Goal: Navigation & Orientation: Understand site structure

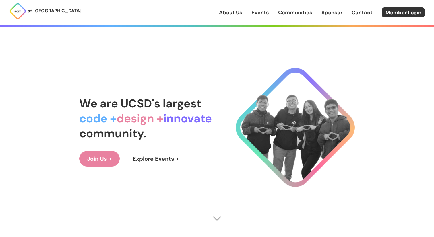
click at [259, 13] on link "Events" at bounding box center [260, 12] width 18 height 7
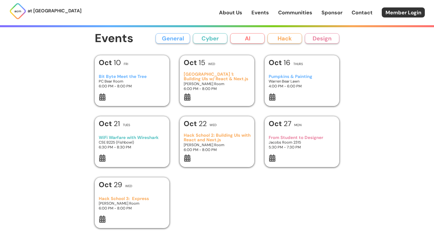
click at [249, 39] on button "AI" at bounding box center [247, 38] width 34 height 10
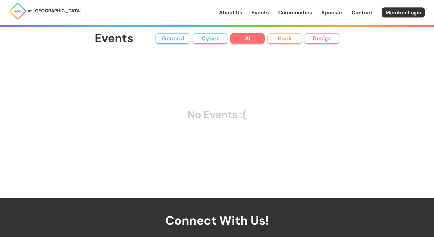
click at [332, 9] on link "Sponsor" at bounding box center [331, 12] width 21 height 7
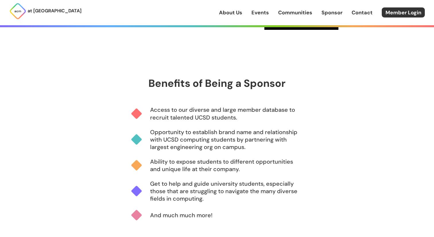
click at [355, 13] on link "Contact" at bounding box center [362, 12] width 21 height 7
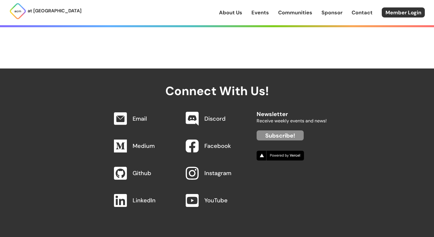
click at [224, 15] on link "About Us" at bounding box center [230, 12] width 23 height 7
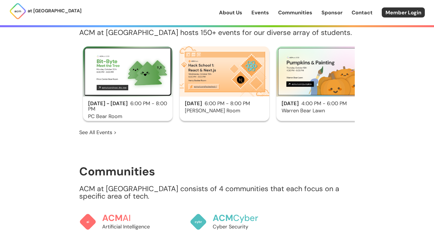
click at [148, 72] on img at bounding box center [128, 71] width 90 height 50
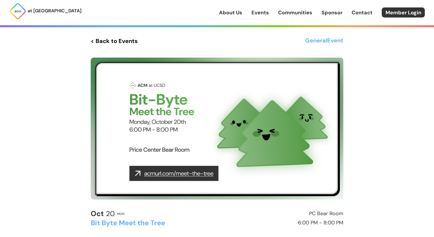
click at [93, 39] on link "< Back to Events" at bounding box center [114, 41] width 47 height 10
click at [94, 40] on link "< Back to Events" at bounding box center [114, 41] width 47 height 10
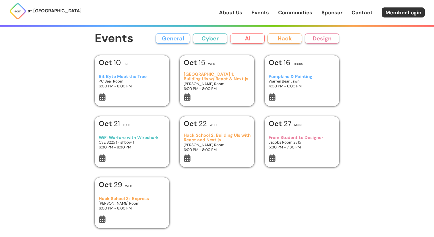
click at [229, 13] on link "About Us" at bounding box center [230, 12] width 23 height 7
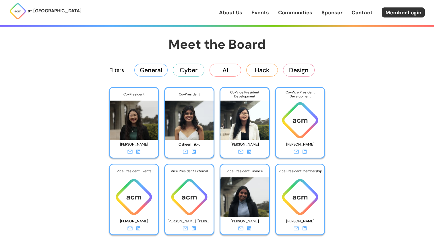
scroll to position [941, 0]
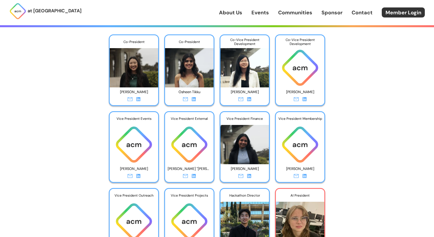
click at [265, 13] on link "Events" at bounding box center [260, 12] width 18 height 7
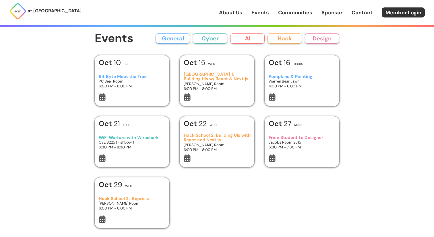
click at [289, 11] on link "Communities" at bounding box center [295, 12] width 34 height 7
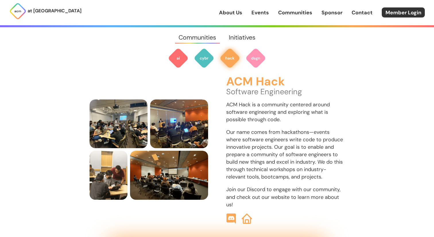
click at [49, 12] on p "at [GEOGRAPHIC_DATA]" at bounding box center [55, 10] width 54 height 7
